Goal: Transaction & Acquisition: Book appointment/travel/reservation

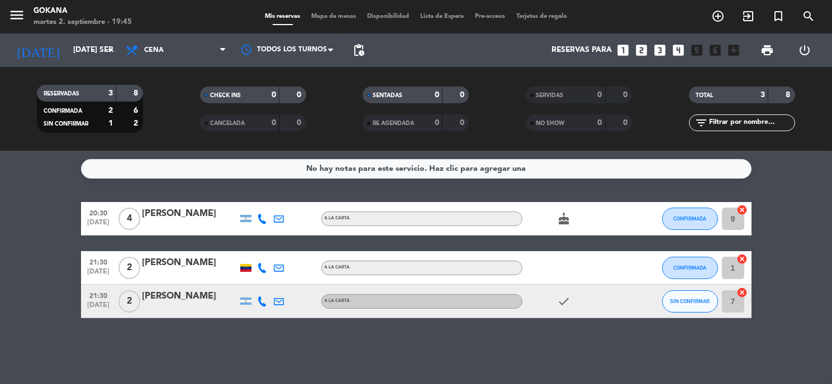
click at [659, 43] on icon "looks_3" at bounding box center [660, 50] width 15 height 15
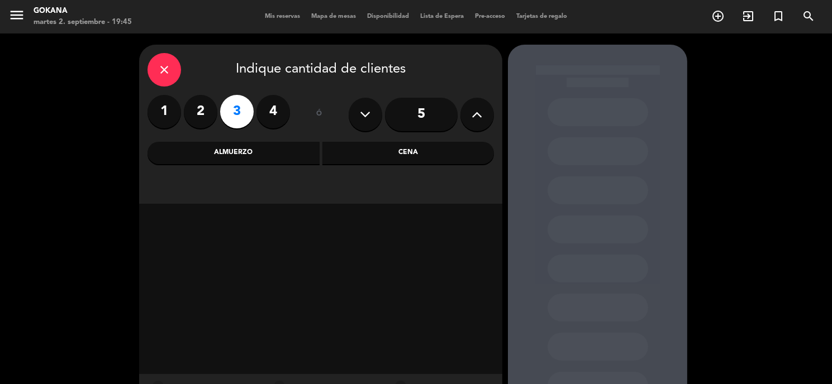
click at [387, 151] on div "Cena" at bounding box center [408, 153] width 172 height 22
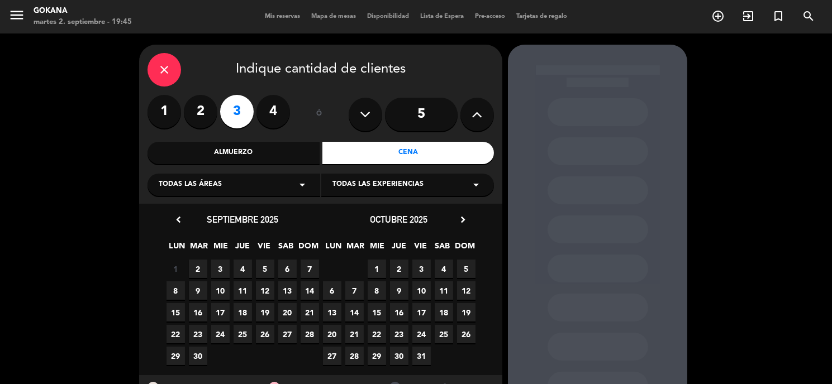
click at [196, 265] on span "2" at bounding box center [198, 269] width 18 height 18
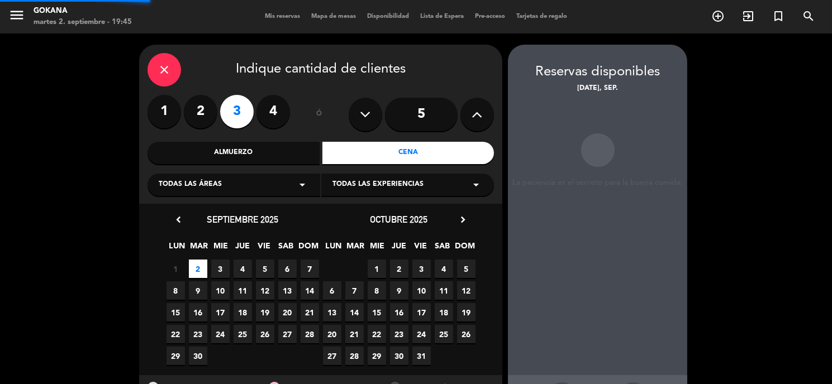
scroll to position [44, 0]
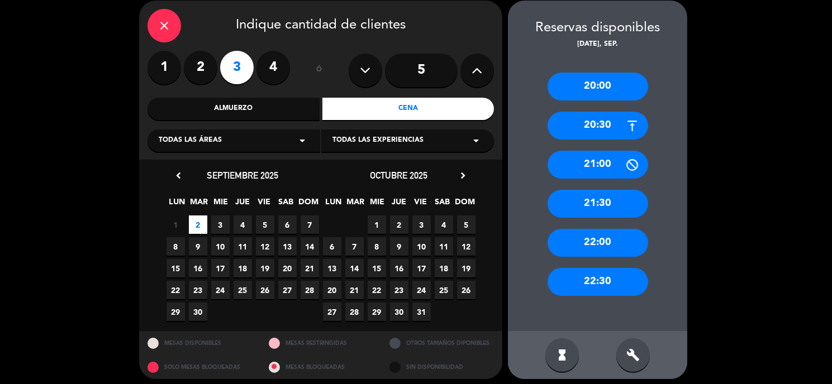
click at [617, 166] on div "21:00" at bounding box center [597, 165] width 101 height 28
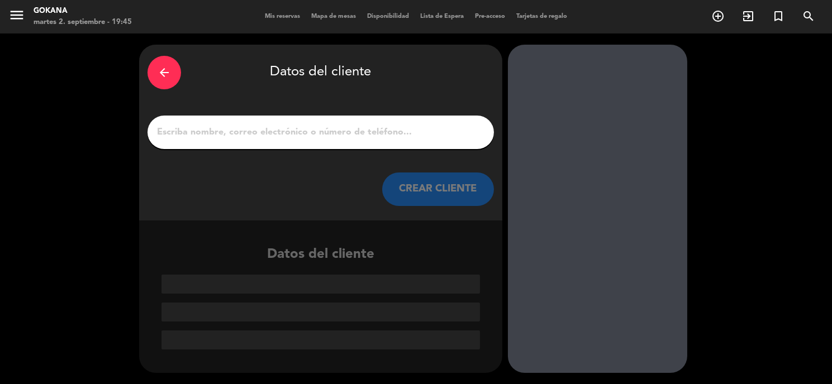
scroll to position [0, 0]
click at [374, 131] on input "1" at bounding box center [321, 133] width 330 height 16
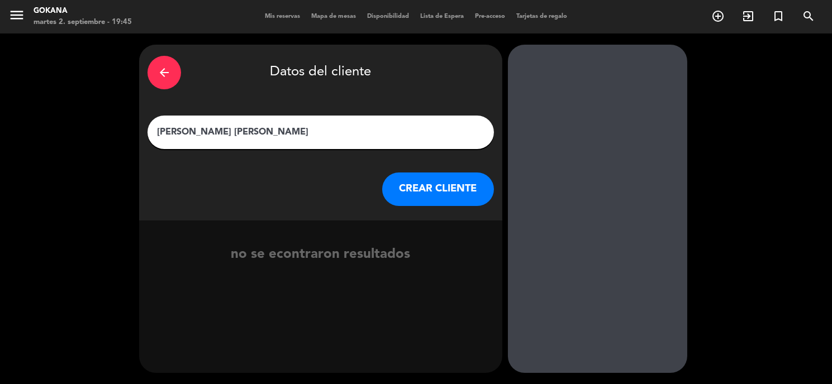
type input "[PERSON_NAME] [PERSON_NAME]"
click at [443, 189] on button "CREAR CLIENTE" at bounding box center [438, 190] width 112 height 34
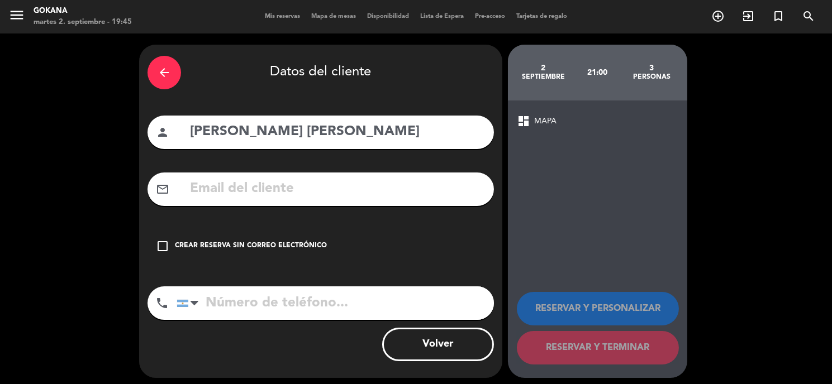
click at [275, 187] on input "text" at bounding box center [337, 189] width 297 height 23
click at [288, 190] on input "text" at bounding box center [337, 189] width 297 height 23
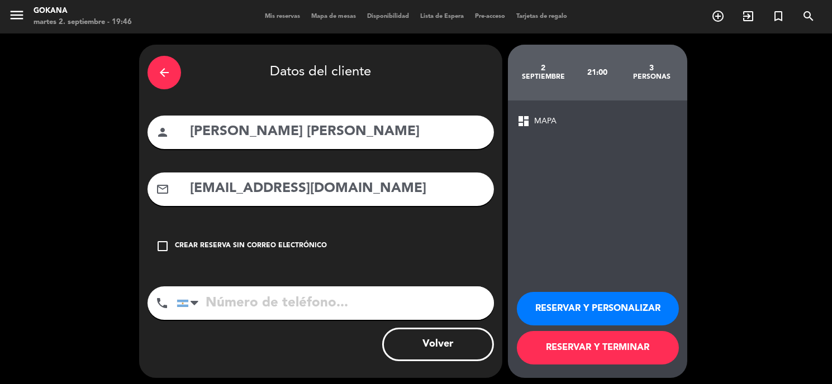
type input "[EMAIL_ADDRESS][DOMAIN_NAME]"
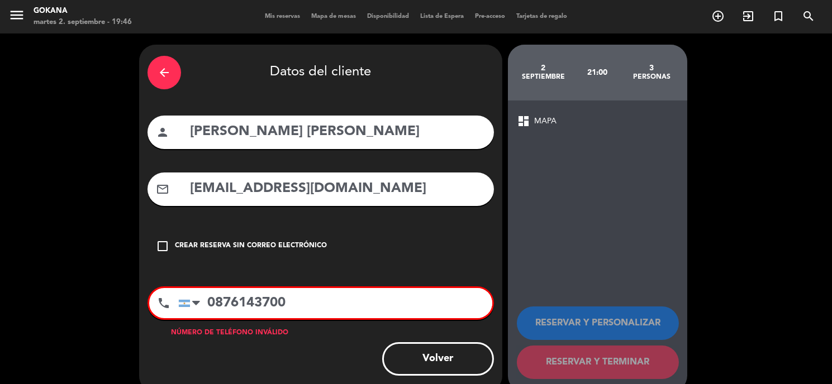
click at [336, 308] on input "0876143700" at bounding box center [335, 303] width 314 height 30
click at [217, 301] on input "0876143700" at bounding box center [335, 303] width 314 height 30
click at [290, 308] on input "876143700" at bounding box center [335, 303] width 314 height 30
click at [202, 303] on div at bounding box center [192, 303] width 26 height 29
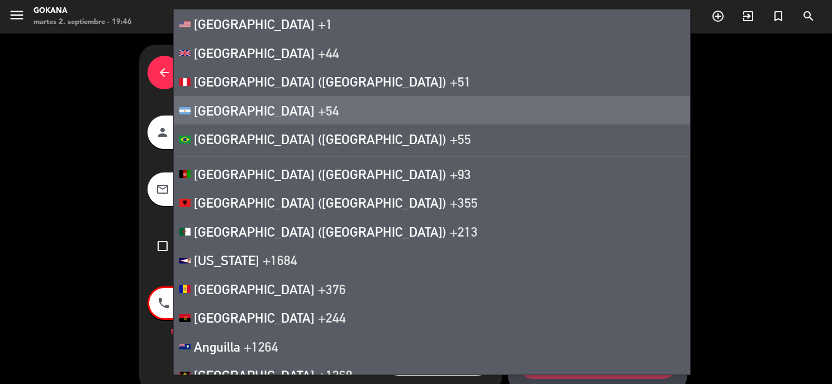
click at [247, 109] on span "[GEOGRAPHIC_DATA]" at bounding box center [254, 111] width 121 height 16
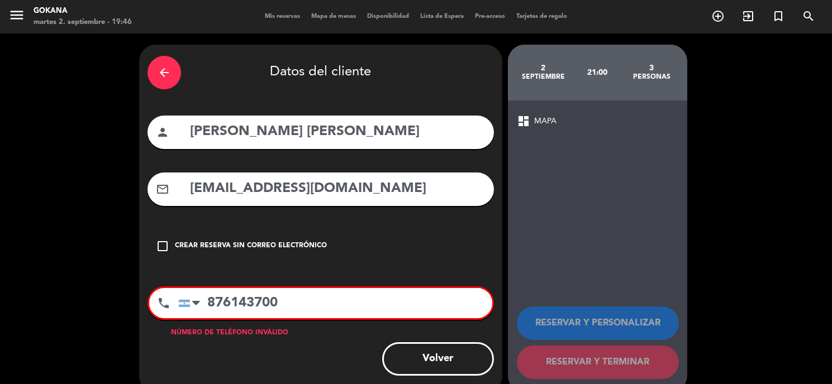
click at [304, 306] on input "876143700" at bounding box center [335, 303] width 314 height 30
click at [207, 303] on input "876143700" at bounding box center [335, 303] width 314 height 30
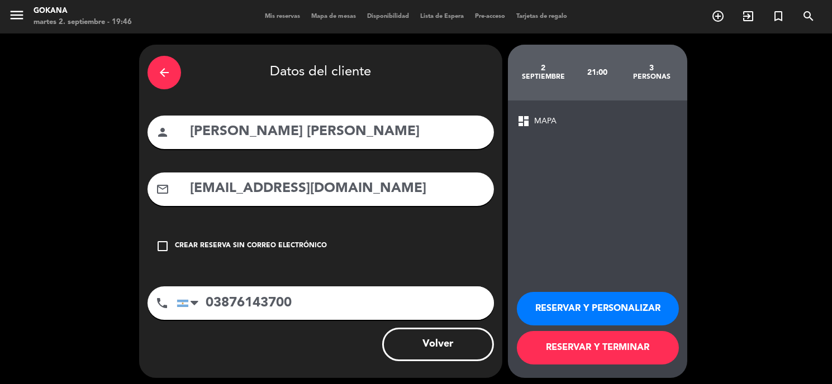
type input "03876143700"
click at [628, 343] on button "RESERVAR Y TERMINAR" at bounding box center [598, 348] width 162 height 34
